Goal: Task Accomplishment & Management: Use online tool/utility

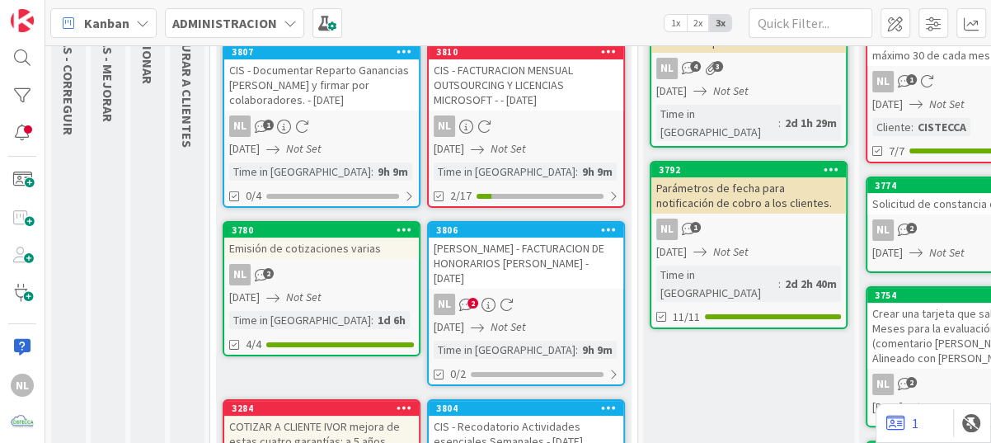
scroll to position [165, 0]
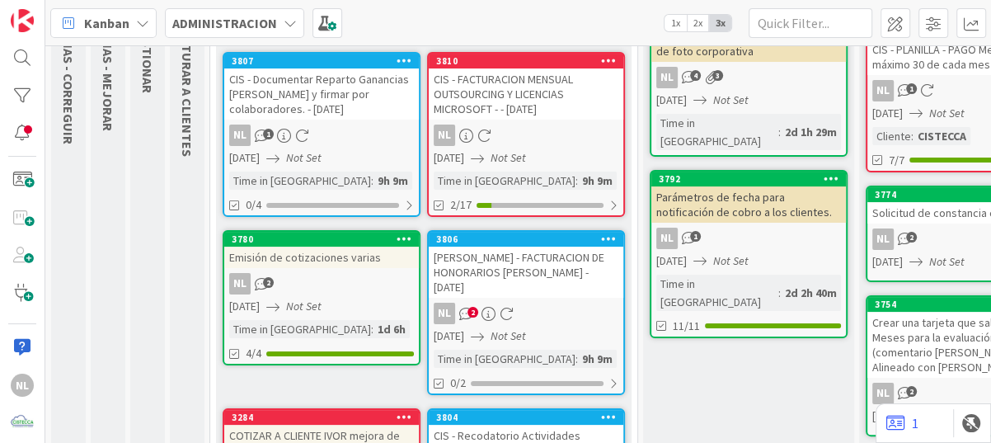
click at [522, 303] on div "NL 2" at bounding box center [526, 313] width 195 height 21
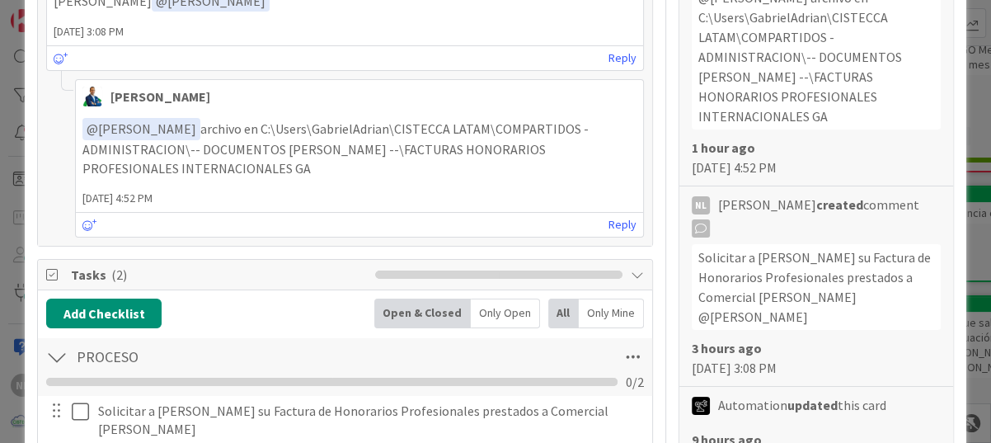
scroll to position [660, 0]
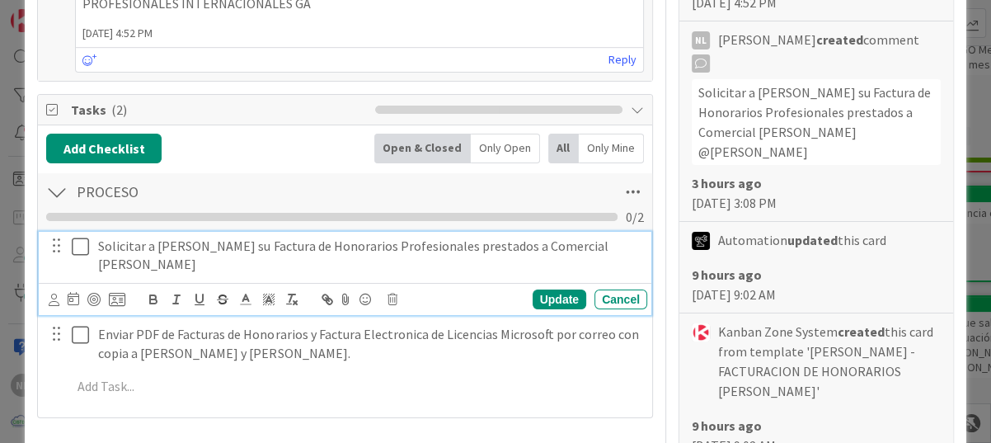
click at [77, 247] on icon at bounding box center [80, 247] width 17 height 20
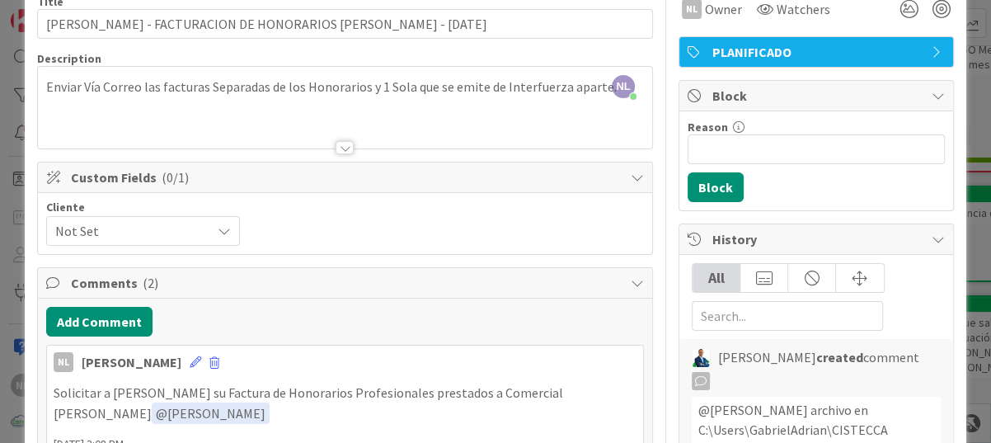
scroll to position [0, 0]
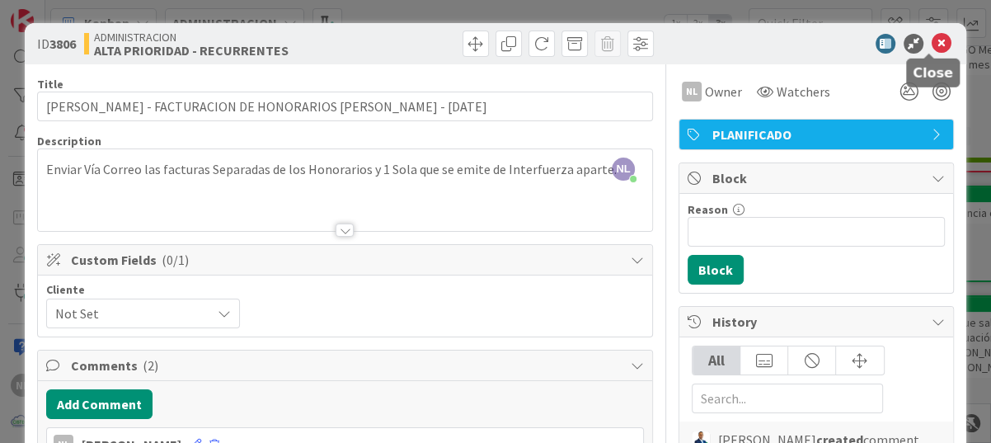
click at [932, 35] on icon at bounding box center [942, 44] width 20 height 20
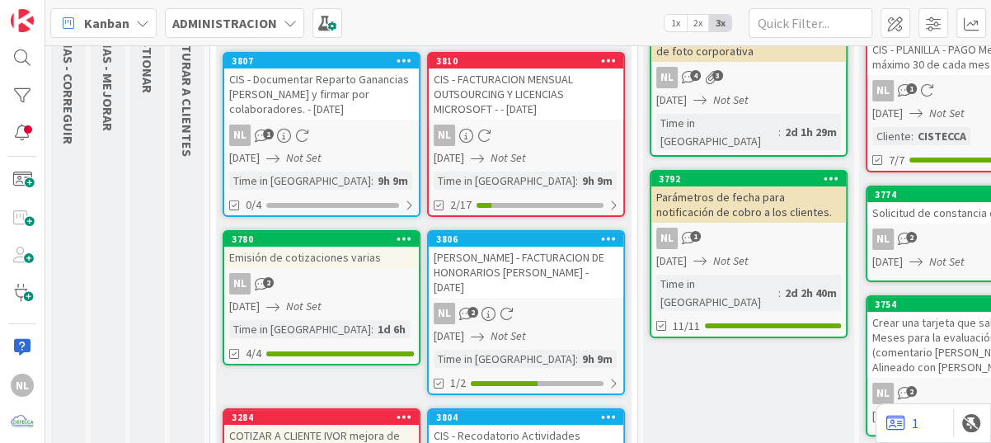
click at [552, 149] on div "[DATE] Not Set" at bounding box center [529, 157] width 190 height 17
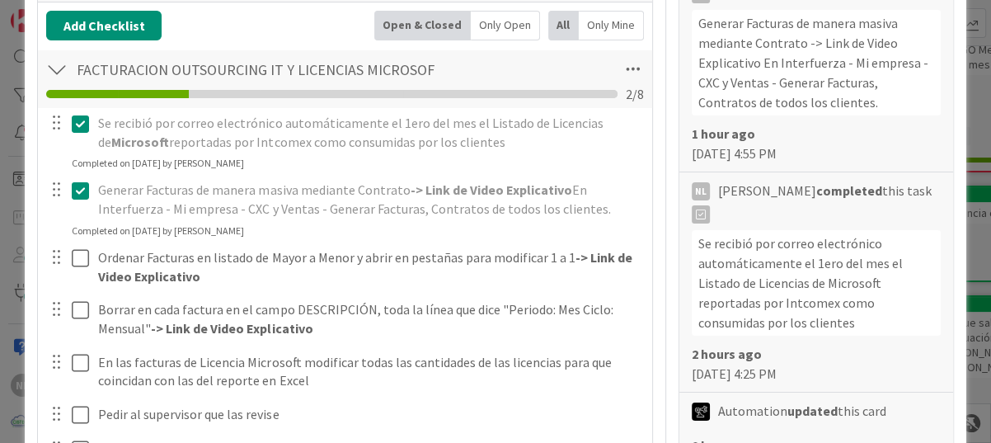
scroll to position [495, 0]
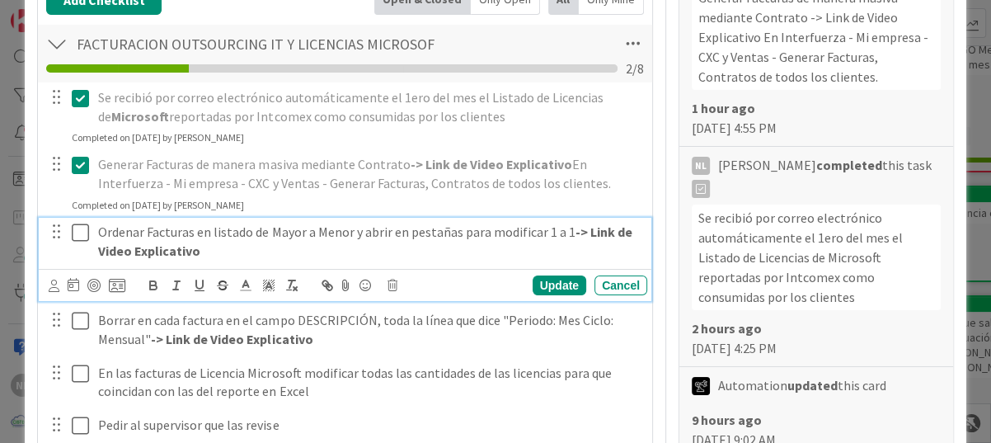
click at [85, 231] on icon at bounding box center [80, 233] width 17 height 20
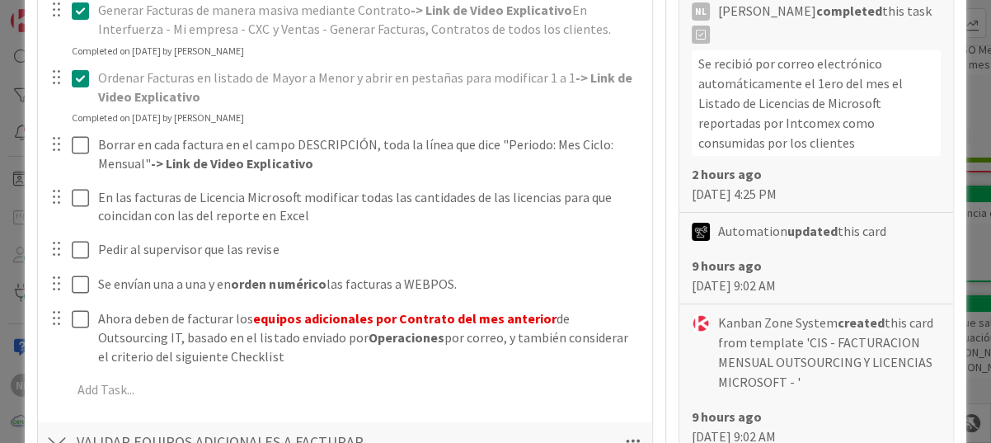
scroll to position [660, 0]
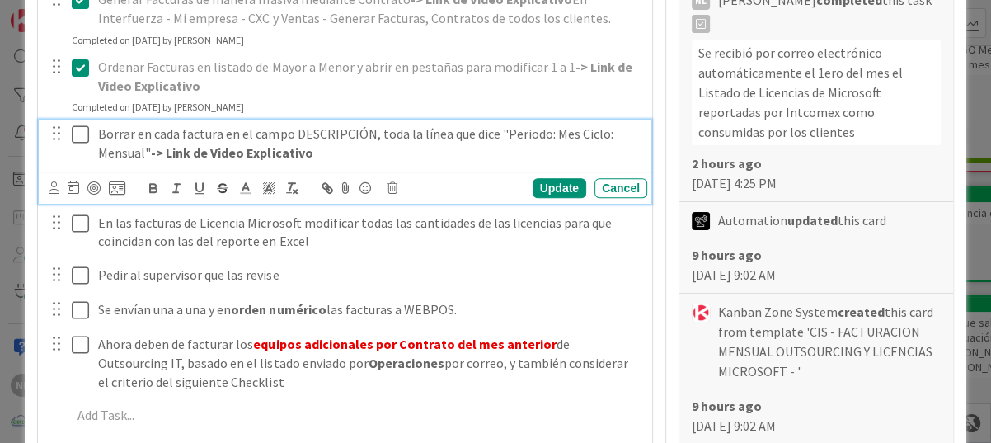
click at [77, 135] on icon at bounding box center [80, 134] width 17 height 20
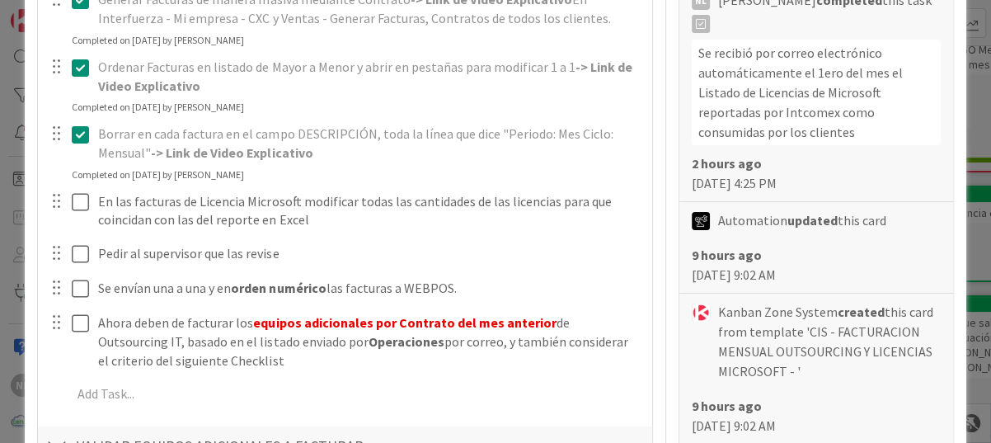
scroll to position [742, 0]
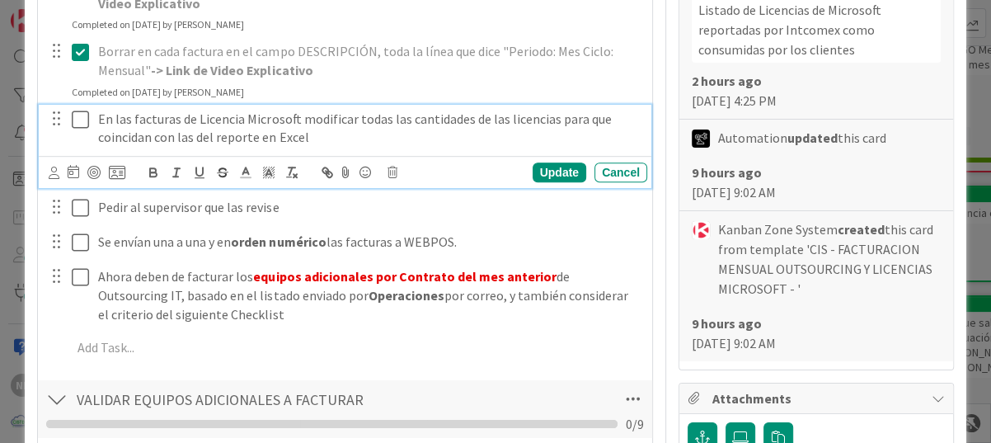
click at [83, 117] on icon at bounding box center [80, 120] width 17 height 20
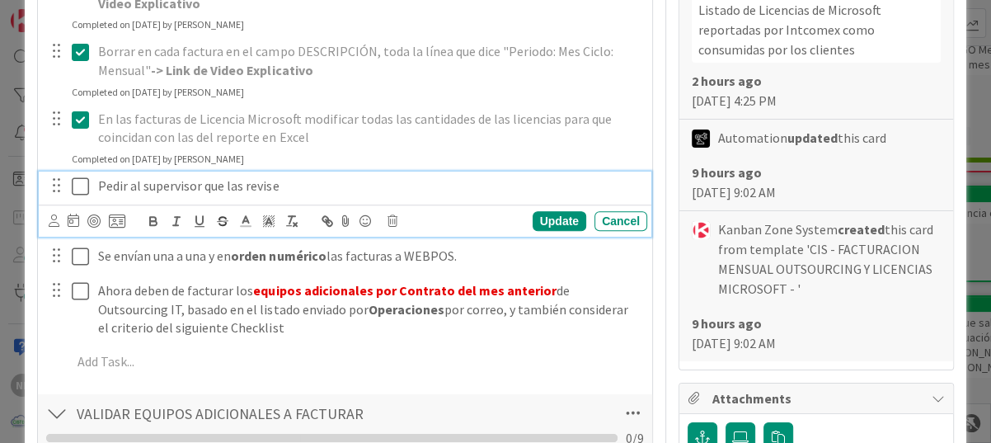
click at [82, 185] on icon at bounding box center [80, 186] width 17 height 20
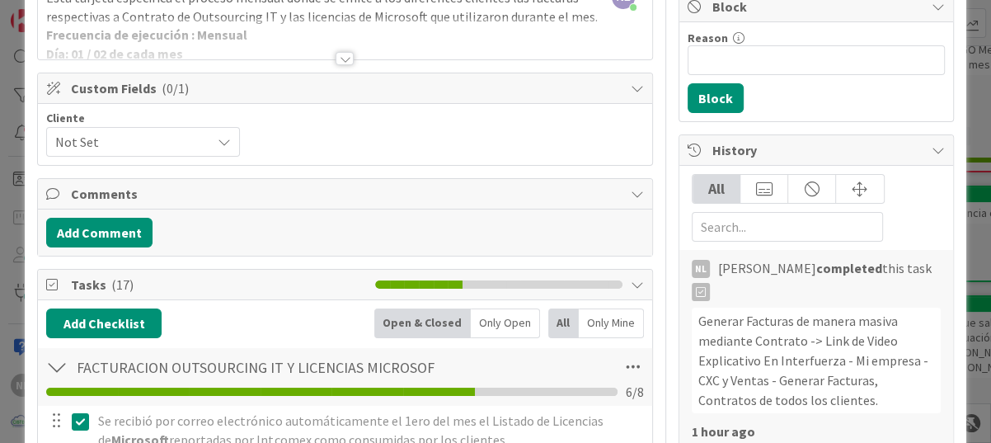
scroll to position [165, 0]
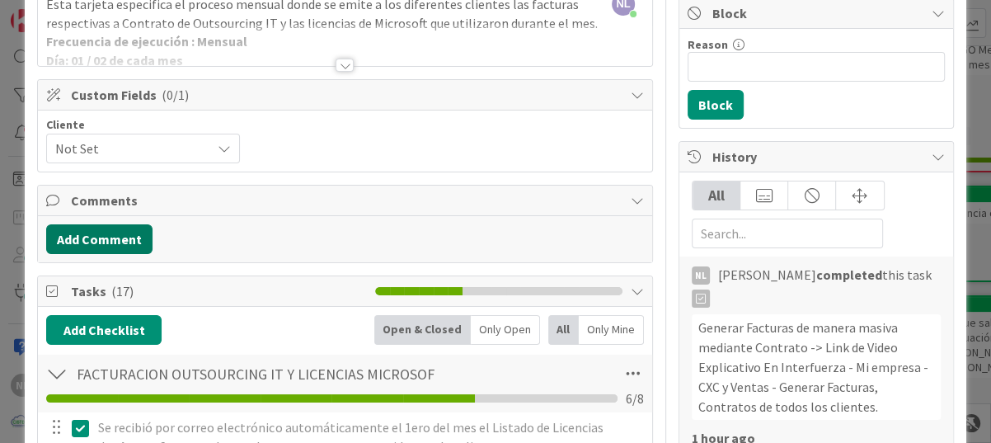
click at [105, 231] on button "Add Comment" at bounding box center [99, 239] width 106 height 30
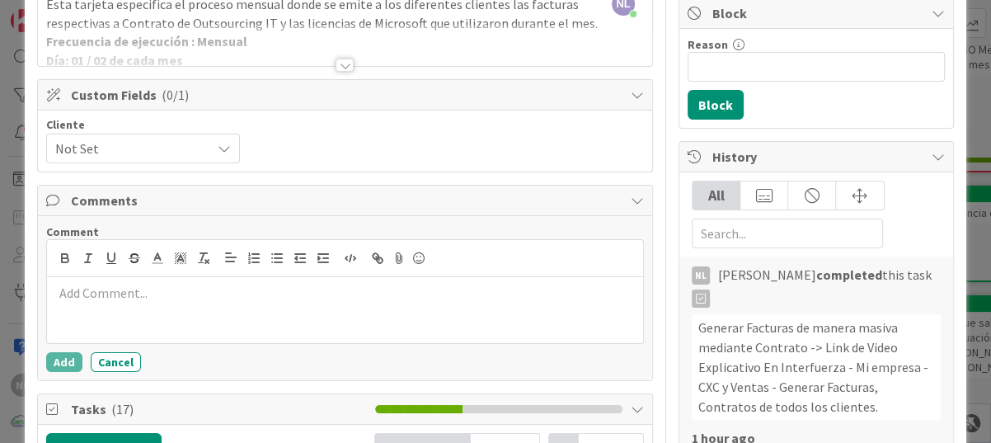
click at [82, 294] on p at bounding box center [345, 293] width 583 height 19
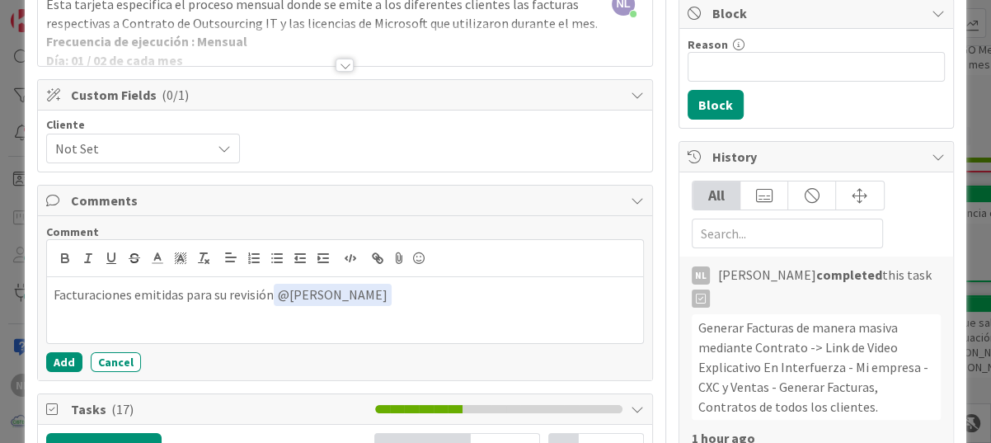
click at [54, 361] on button "Add" at bounding box center [64, 362] width 36 height 20
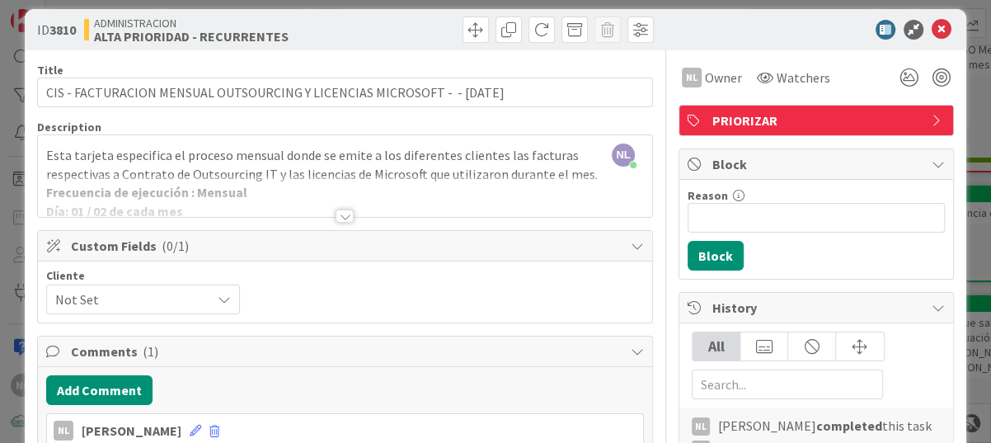
scroll to position [0, 0]
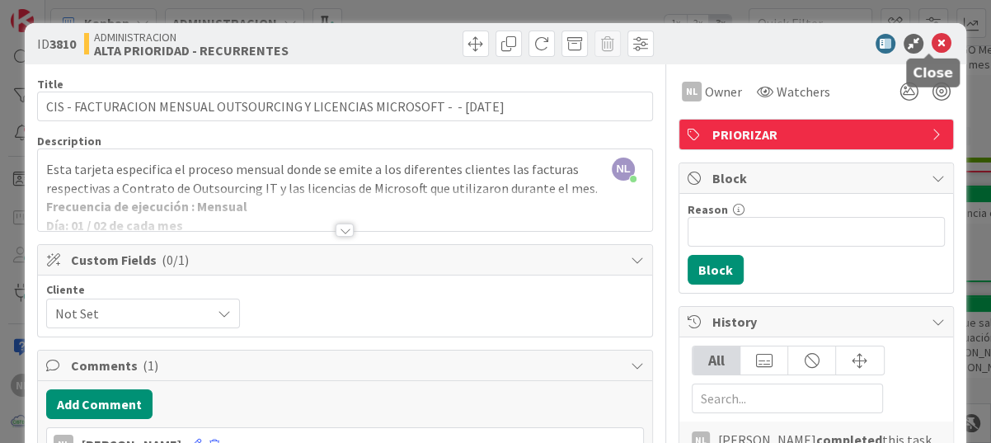
click at [932, 43] on icon at bounding box center [942, 44] width 20 height 20
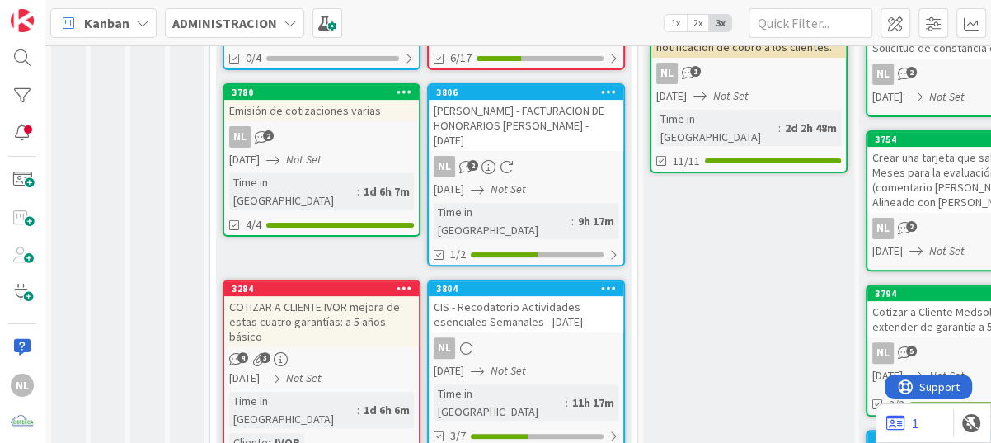
click at [307, 281] on div "3284 COTIZAR A CLIENTE [PERSON_NAME] mejora de estas cuatro garantías: a 5 años…" at bounding box center [322, 378] width 198 height 199
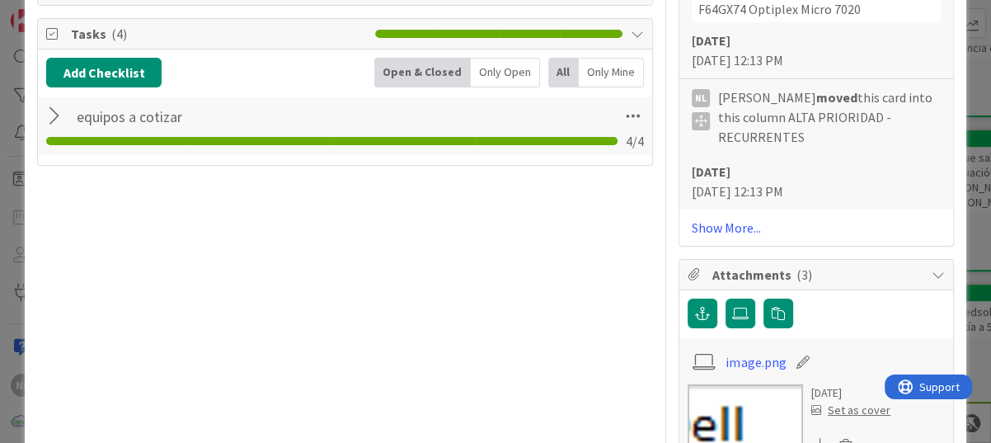
scroll to position [989, 0]
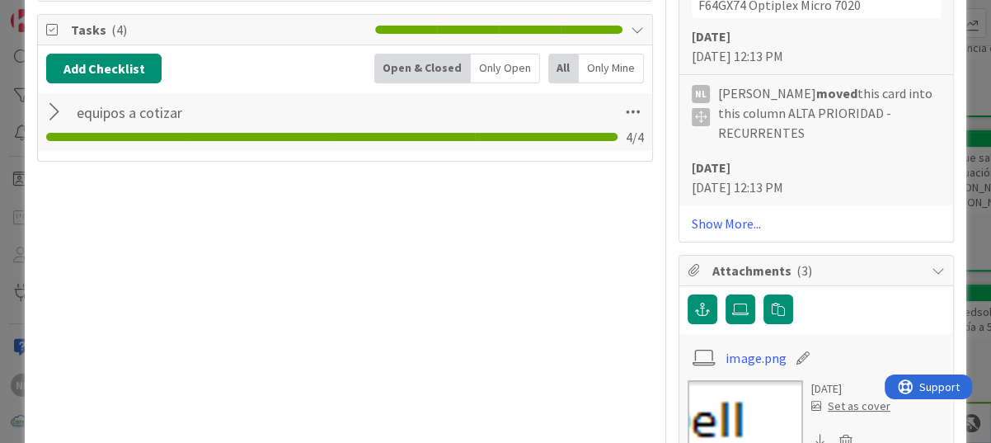
click at [53, 113] on div at bounding box center [56, 112] width 21 height 30
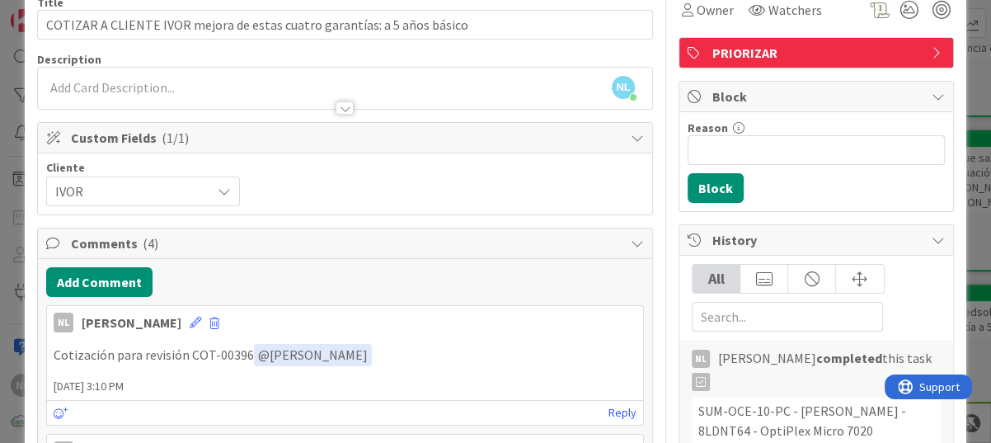
scroll to position [165, 0]
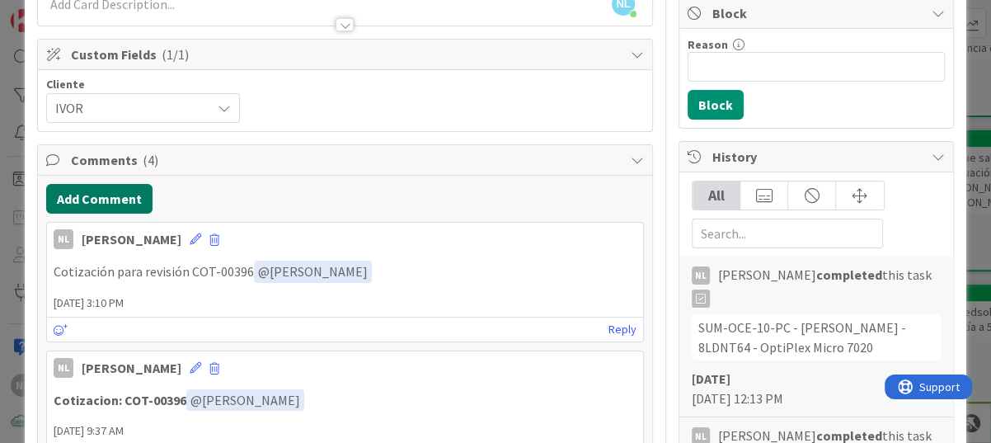
click at [78, 198] on button "Add Comment" at bounding box center [99, 199] width 106 height 30
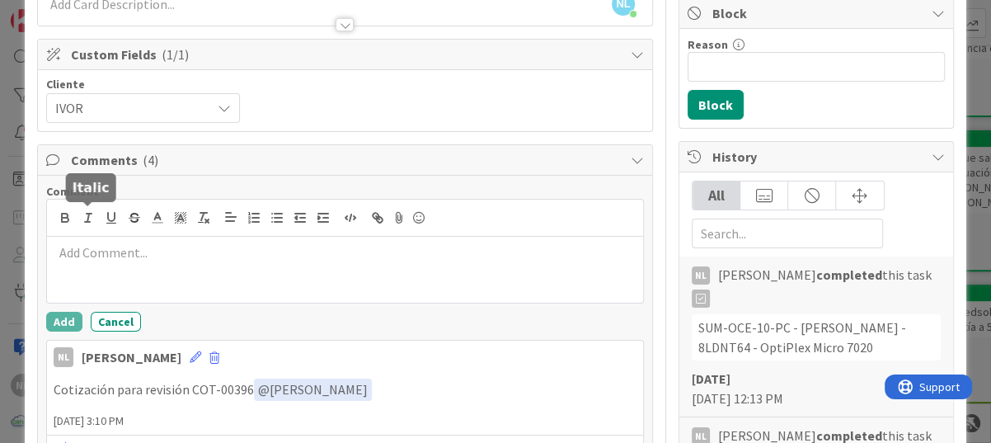
click at [83, 255] on p at bounding box center [345, 252] width 583 height 19
click at [193, 264] on div "Cotización enviada" at bounding box center [345, 270] width 596 height 66
click at [58, 320] on button "Add" at bounding box center [64, 322] width 36 height 20
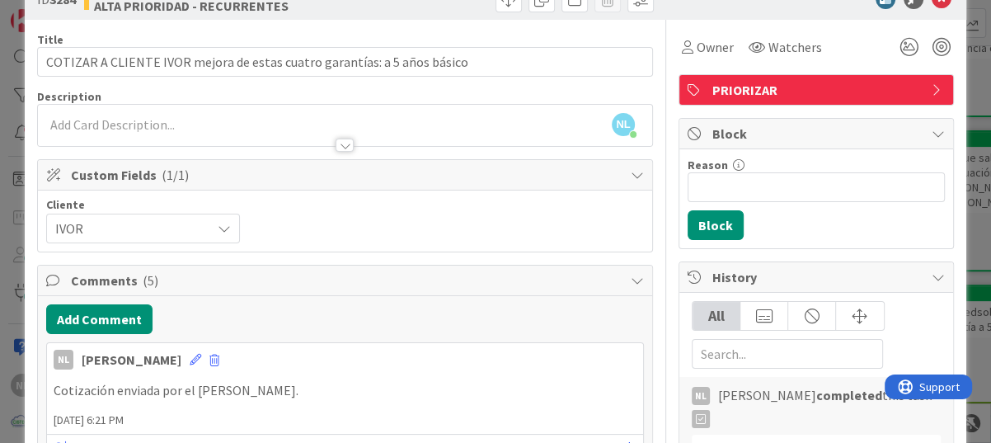
scroll to position [0, 0]
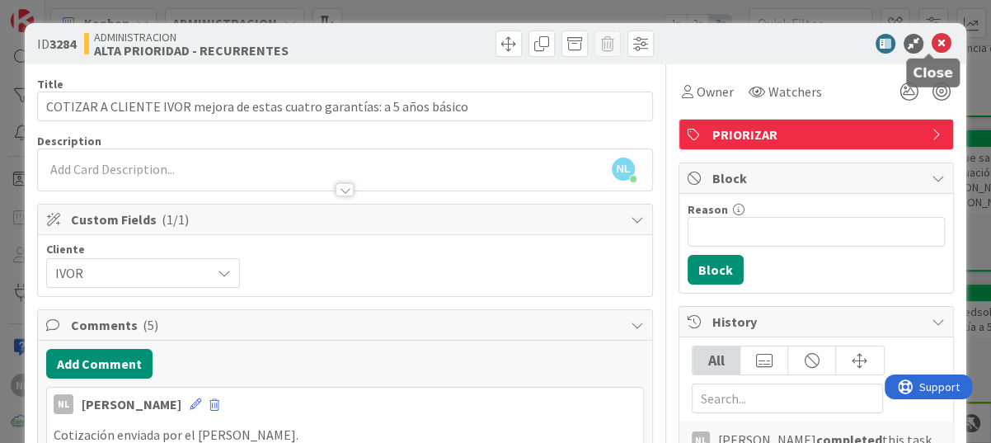
click at [932, 43] on icon at bounding box center [942, 44] width 20 height 20
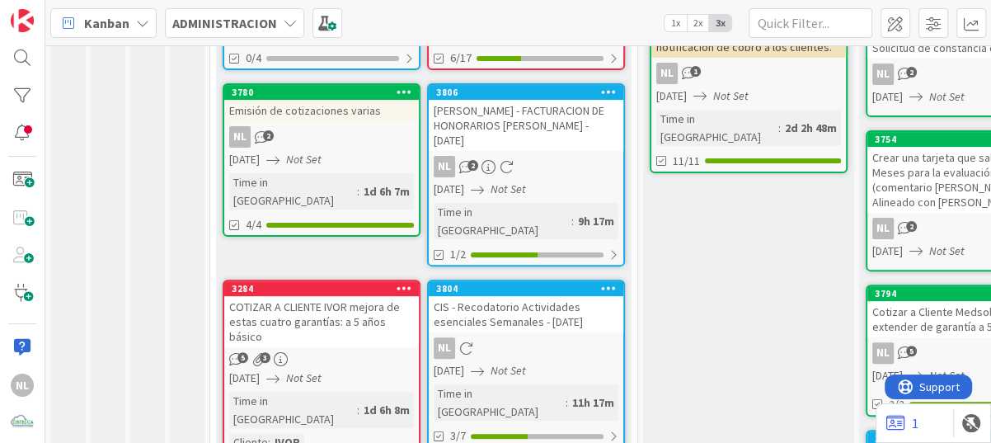
click at [304, 352] on div "5 3" at bounding box center [321, 359] width 195 height 14
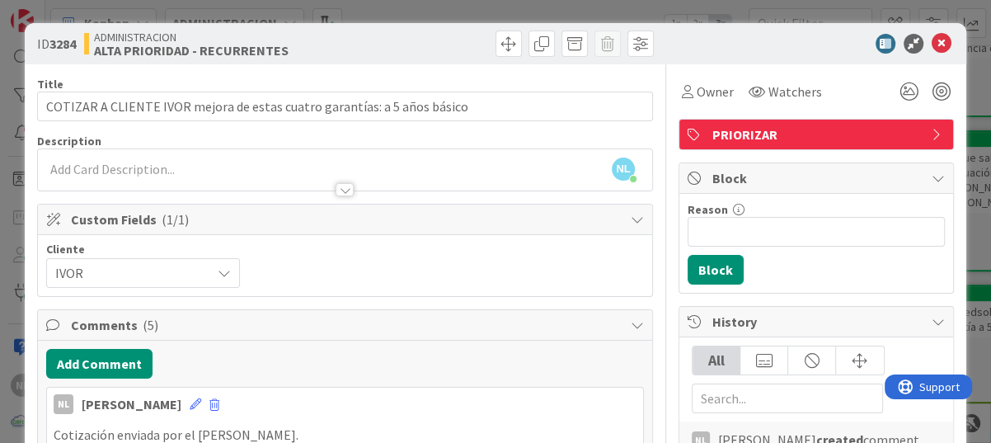
click at [932, 46] on icon at bounding box center [942, 44] width 20 height 20
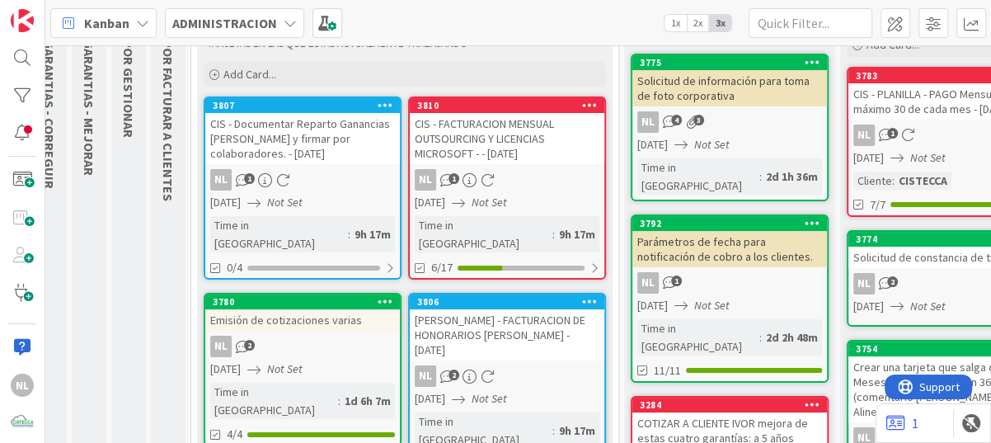
scroll to position [82, 19]
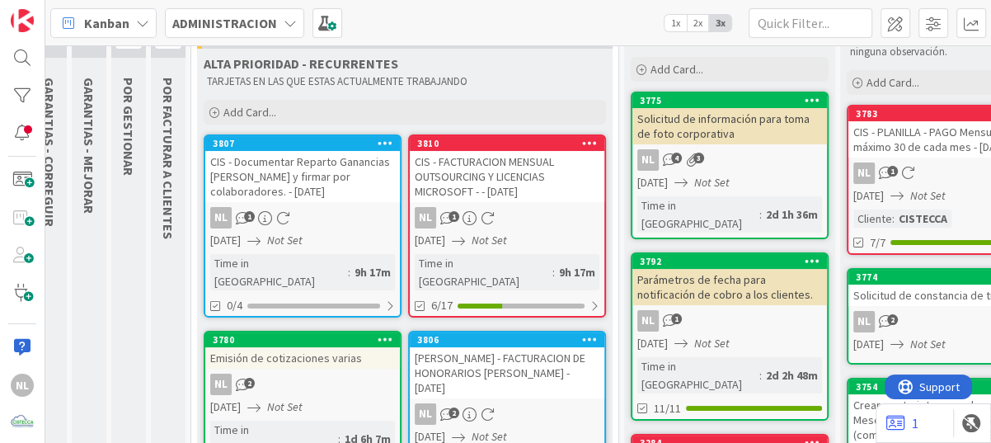
click at [534, 237] on div "[DATE] Not Set" at bounding box center [510, 240] width 190 height 17
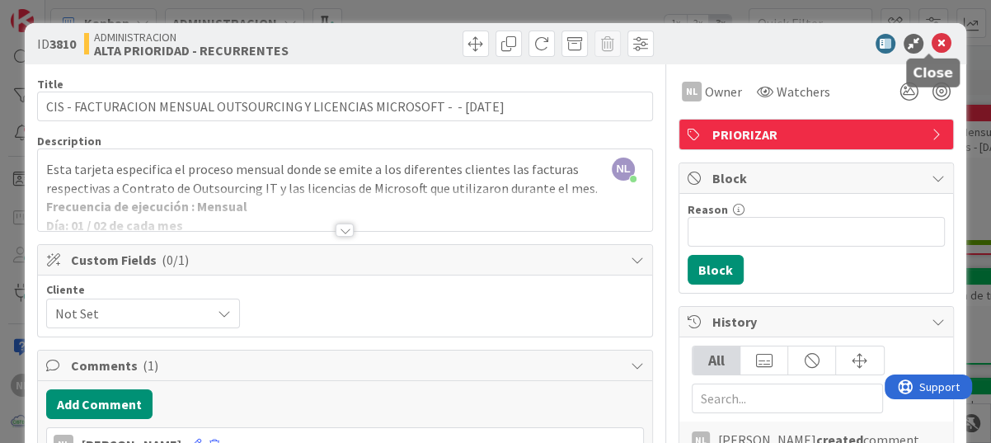
click at [936, 39] on icon at bounding box center [942, 44] width 20 height 20
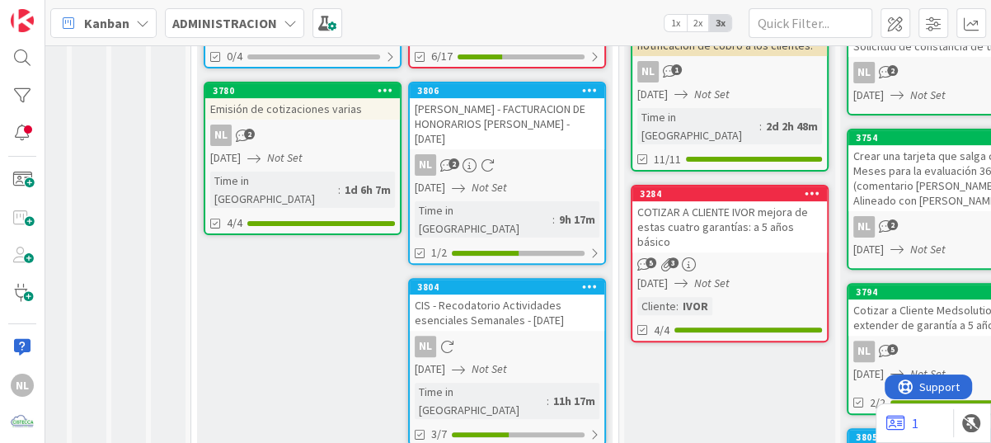
scroll to position [412, 19]
